Goal: Navigation & Orientation: Find specific page/section

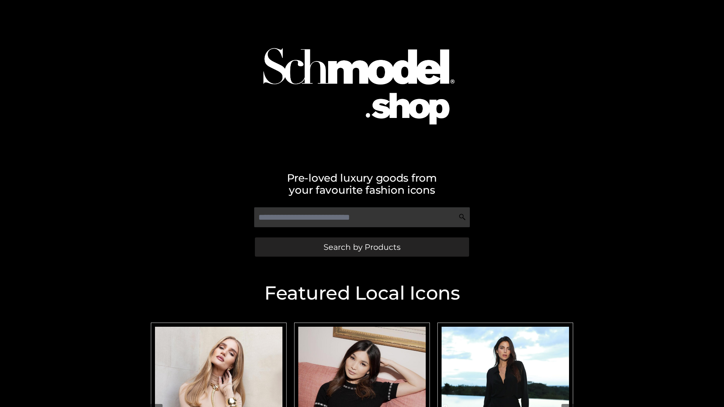
click at [362, 247] on span "Search by Products" at bounding box center [361, 247] width 77 height 8
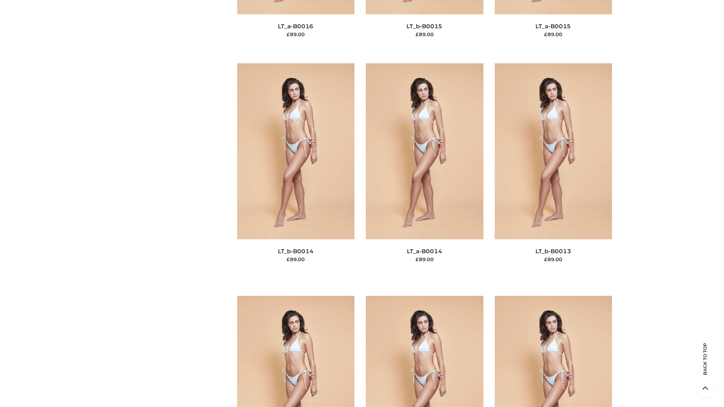
scroll to position [3385, 0]
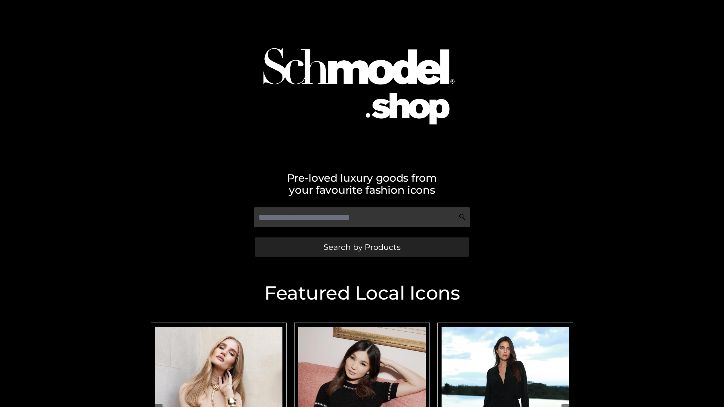
click at [362, 247] on span "Search by Products" at bounding box center [361, 247] width 77 height 8
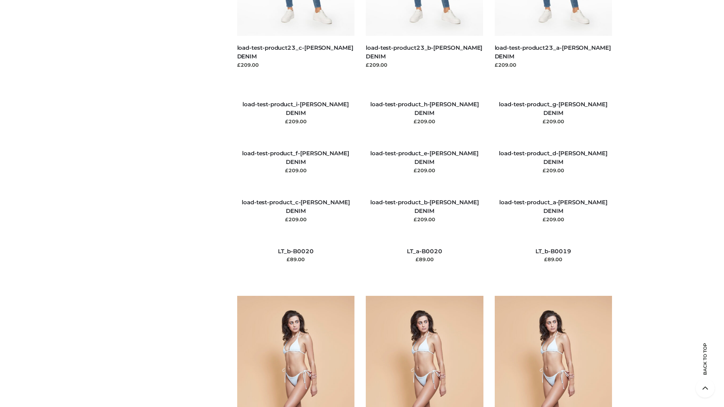
scroll to position [1773, 0]
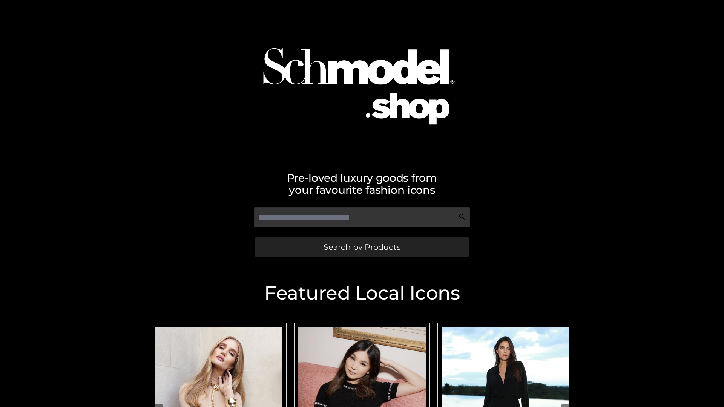
click at [362, 247] on span "Search by Products" at bounding box center [361, 247] width 77 height 8
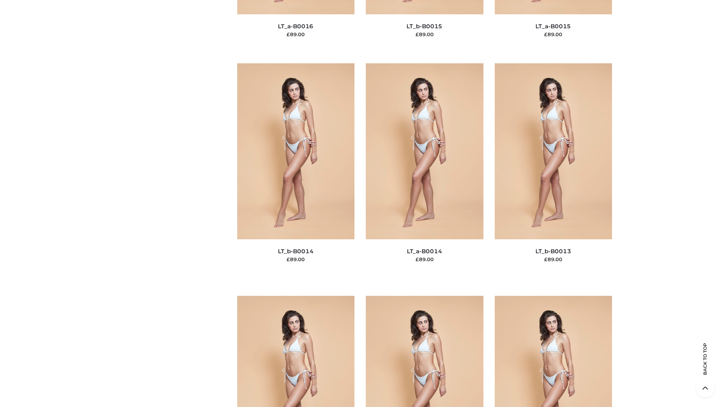
scroll to position [2681, 0]
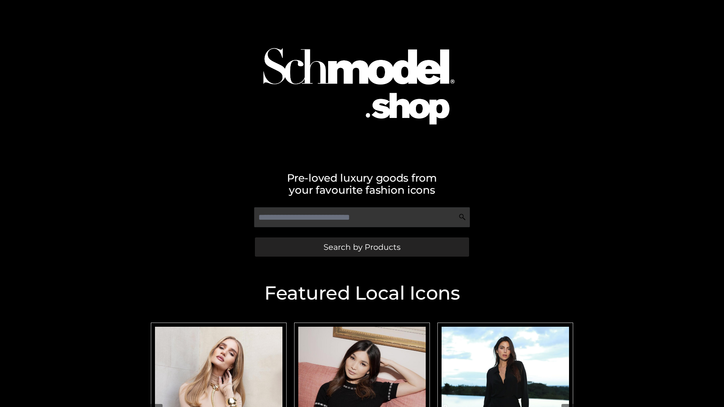
click at [362, 247] on span "Search by Products" at bounding box center [361, 247] width 77 height 8
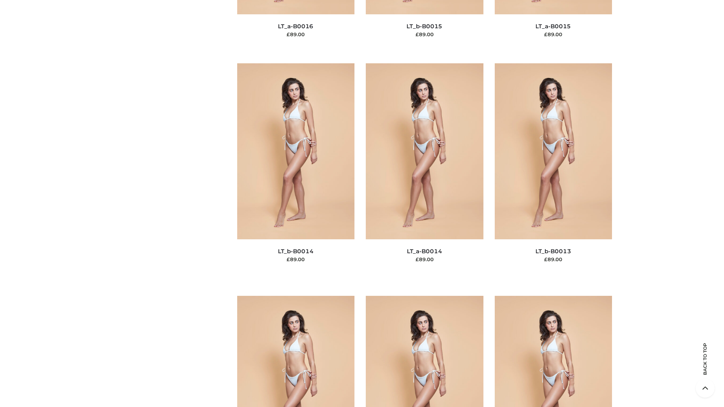
scroll to position [2681, 0]
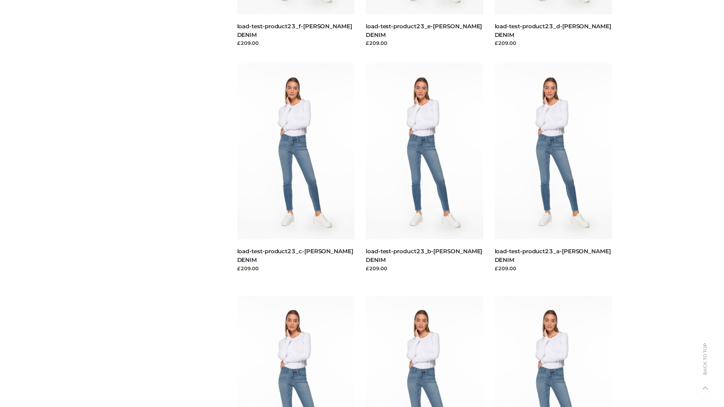
scroll to position [661, 0]
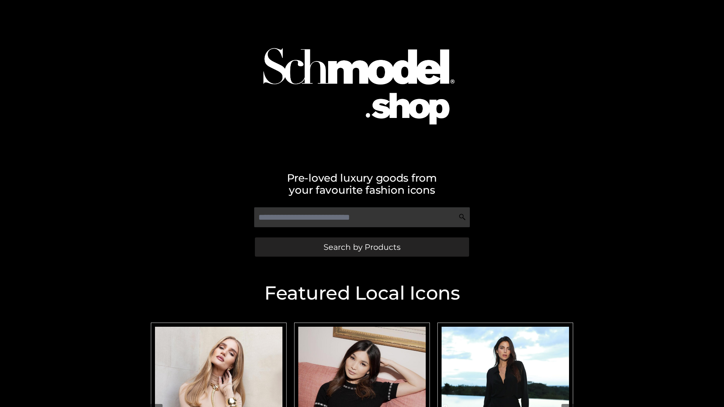
click at [362, 247] on span "Search by Products" at bounding box center [361, 247] width 77 height 8
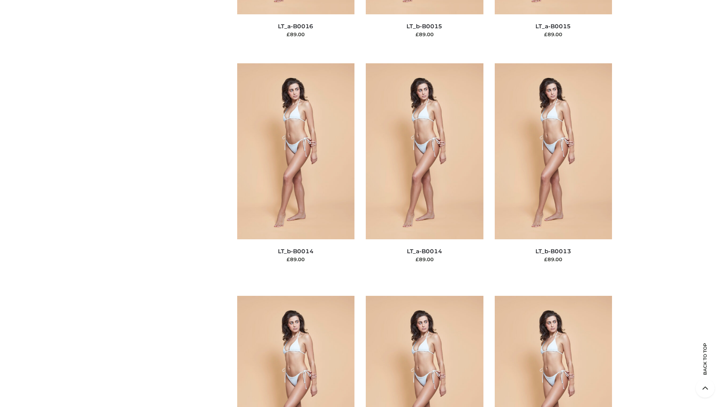
scroll to position [2681, 0]
